Goal: Task Accomplishment & Management: Manage account settings

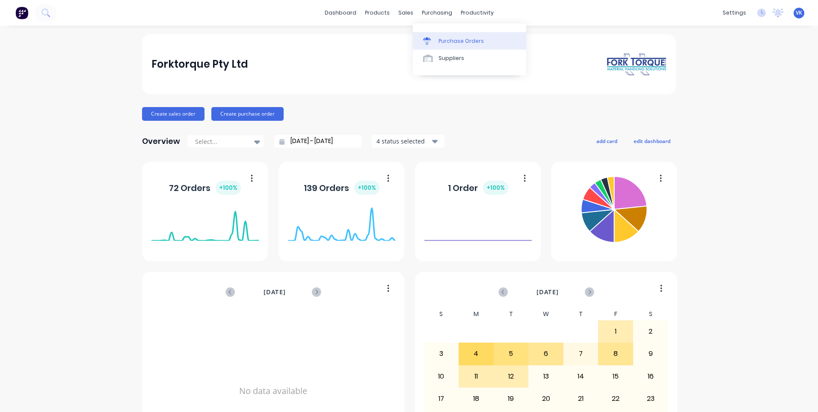
click at [436, 42] on div at bounding box center [429, 41] width 13 height 8
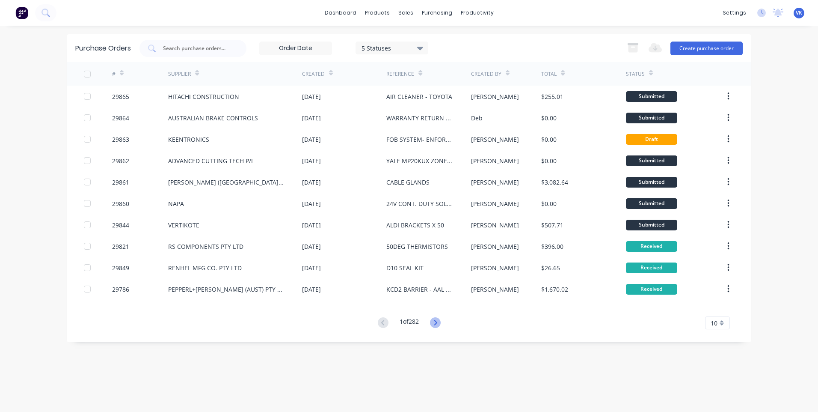
click at [439, 319] on icon at bounding box center [435, 322] width 11 height 11
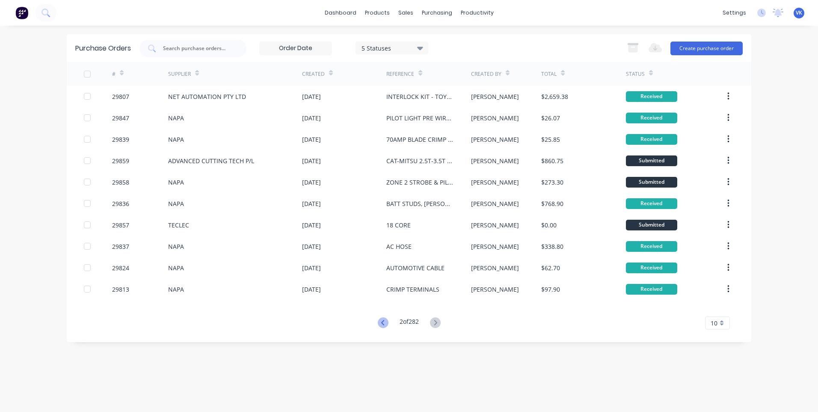
click at [385, 324] on icon at bounding box center [383, 322] width 11 height 11
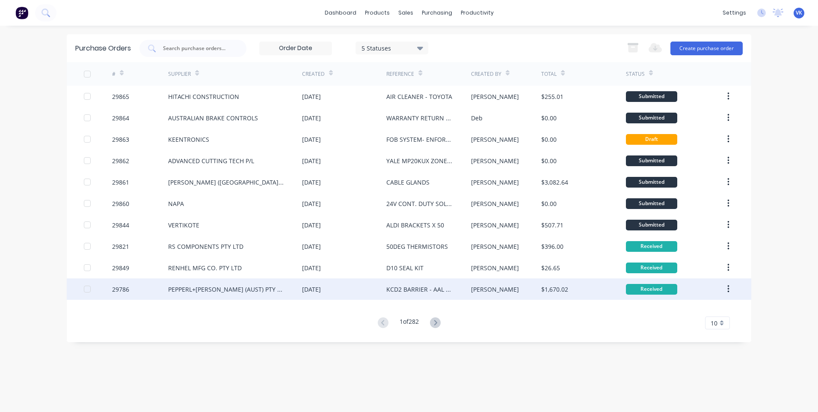
click at [423, 288] on div "KCD2 BARRIER - AAL AND STOCK" at bounding box center [420, 289] width 67 height 9
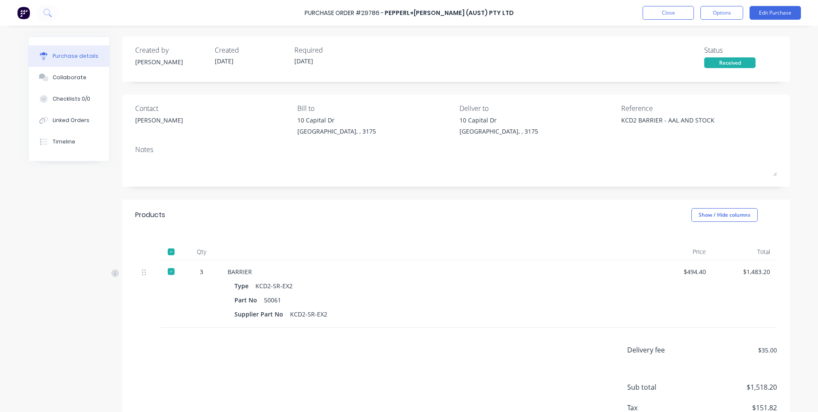
type textarea "x"
